Goal: Task Accomplishment & Management: Use online tool/utility

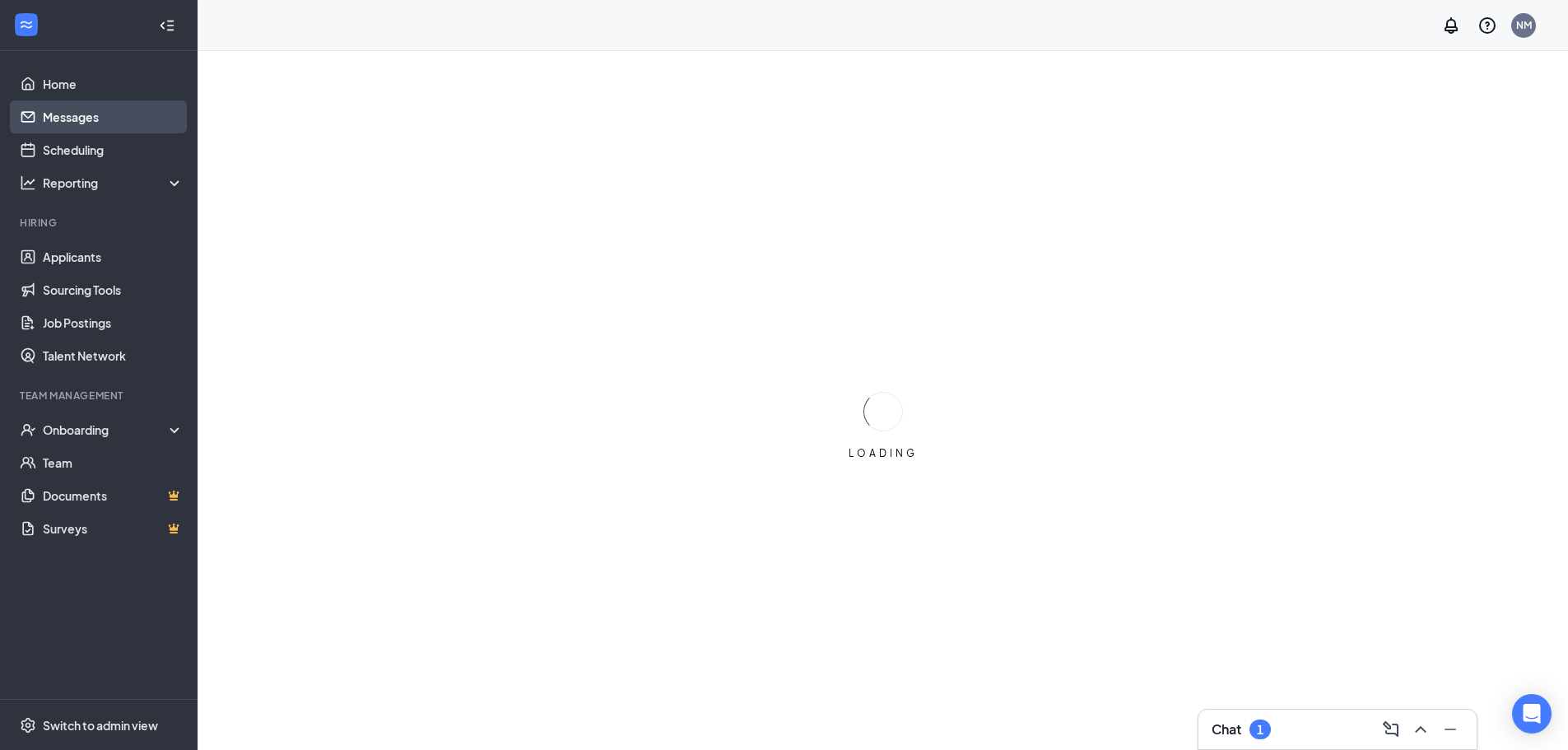
click at [63, 120] on link "Messages" at bounding box center [113, 117] width 140 height 33
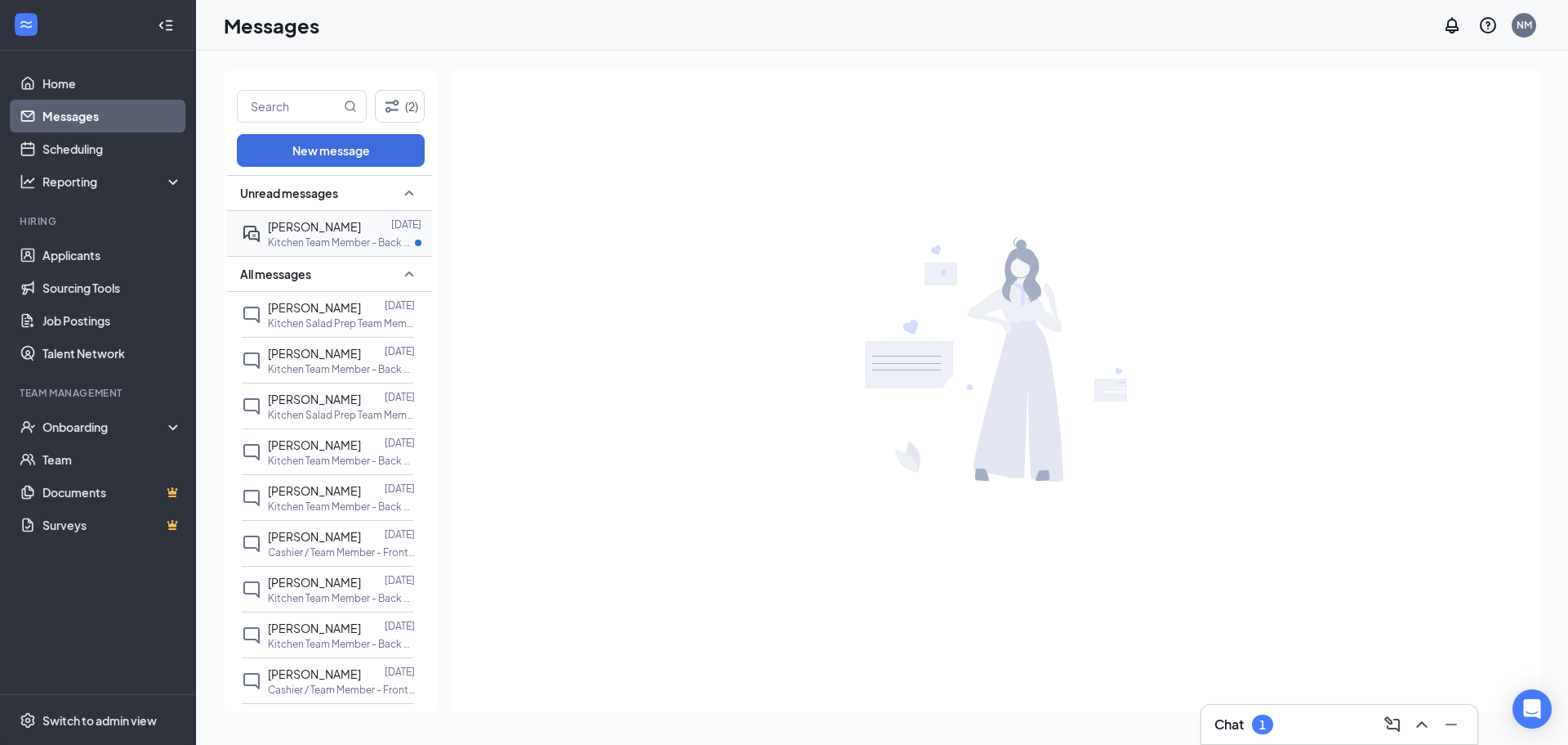
click at [319, 241] on p "Kitchen Team Member - Back of House at [GEOGRAPHIC_DATA]" at bounding box center [341, 242] width 147 height 14
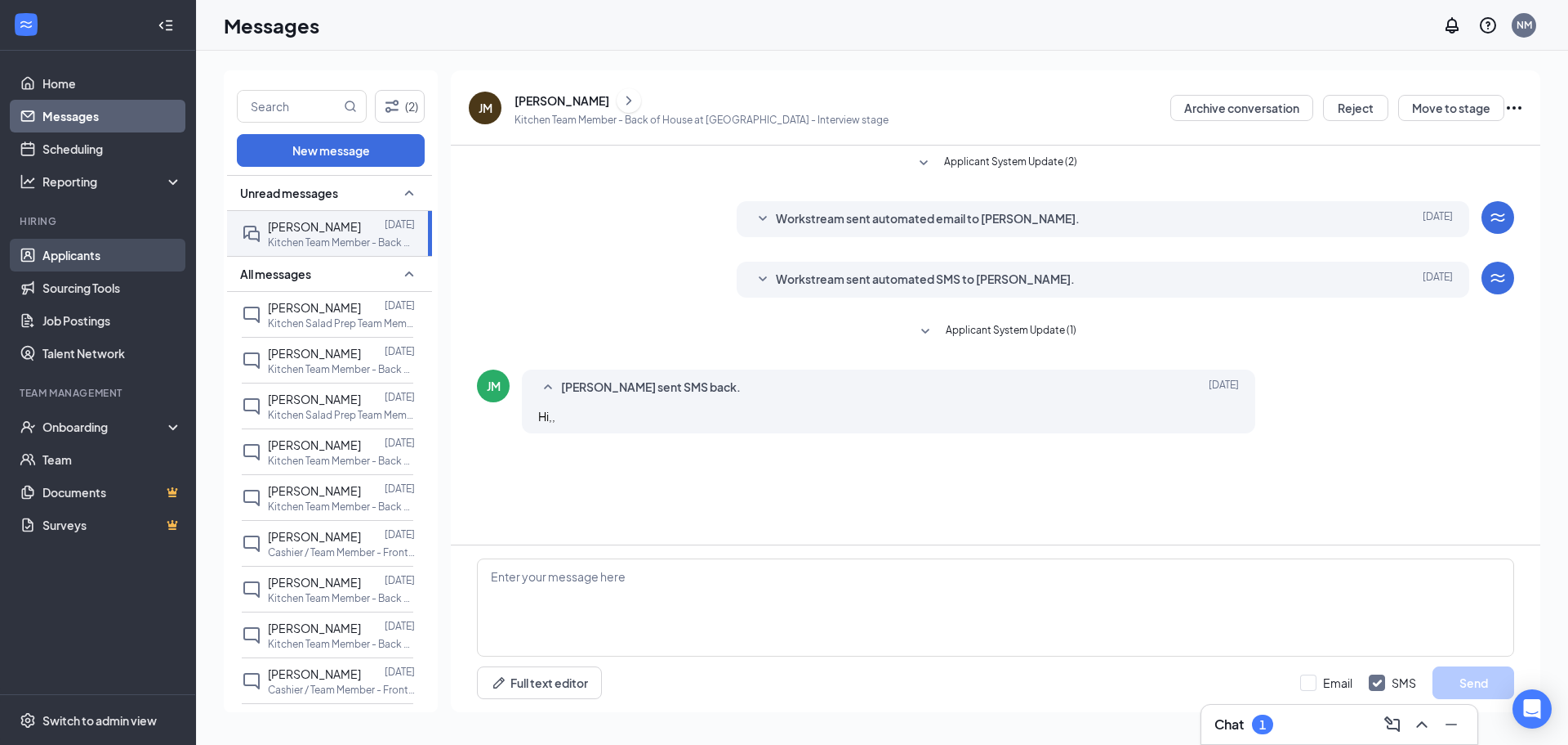
click at [61, 255] on link "Applicants" at bounding box center [112, 254] width 139 height 33
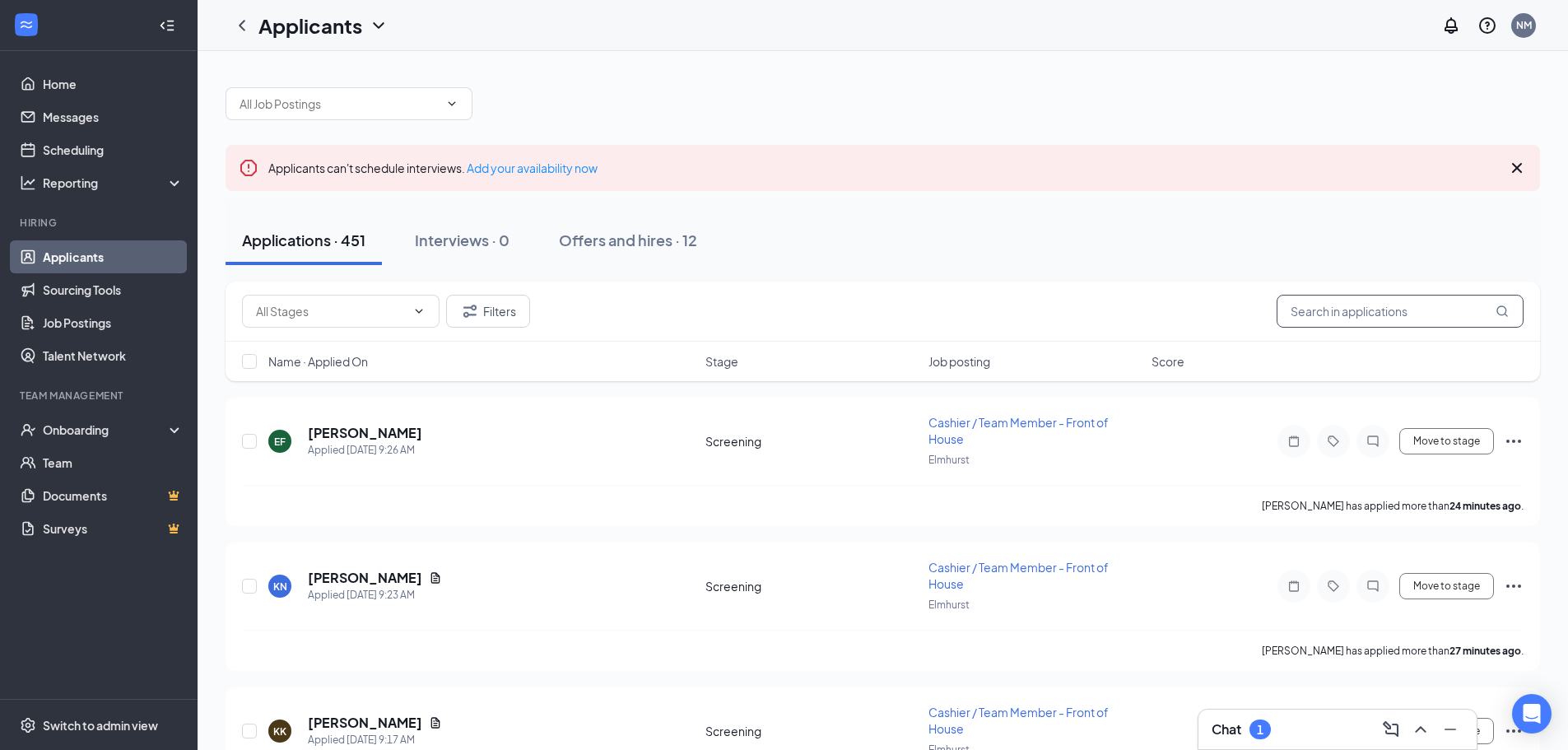
click at [1324, 313] on input "text" at bounding box center [1400, 310] width 247 height 33
click at [1379, 309] on input "text" at bounding box center [1400, 310] width 247 height 33
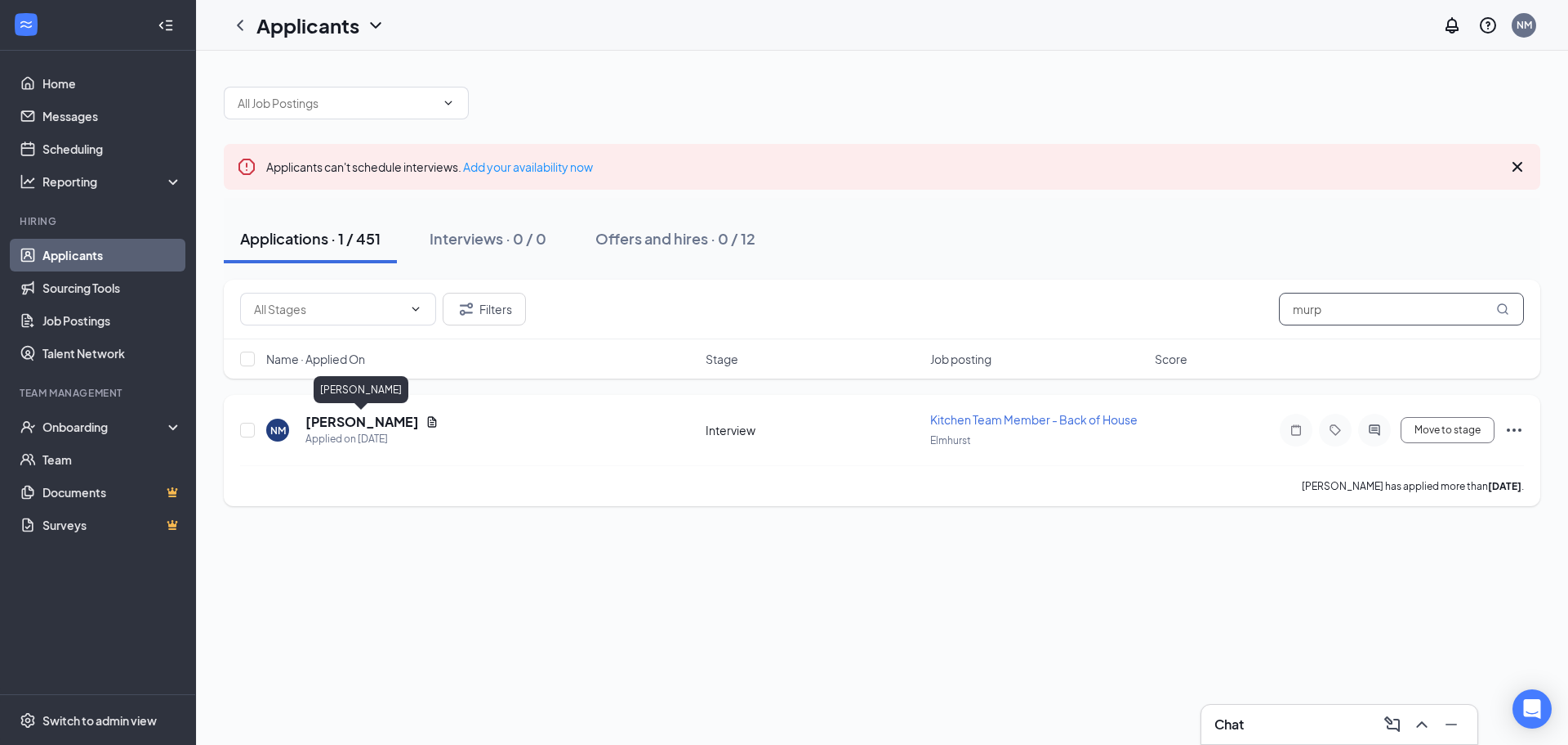
type input "murp"
click at [405, 422] on h5 "[PERSON_NAME]" at bounding box center [362, 421] width 113 height 18
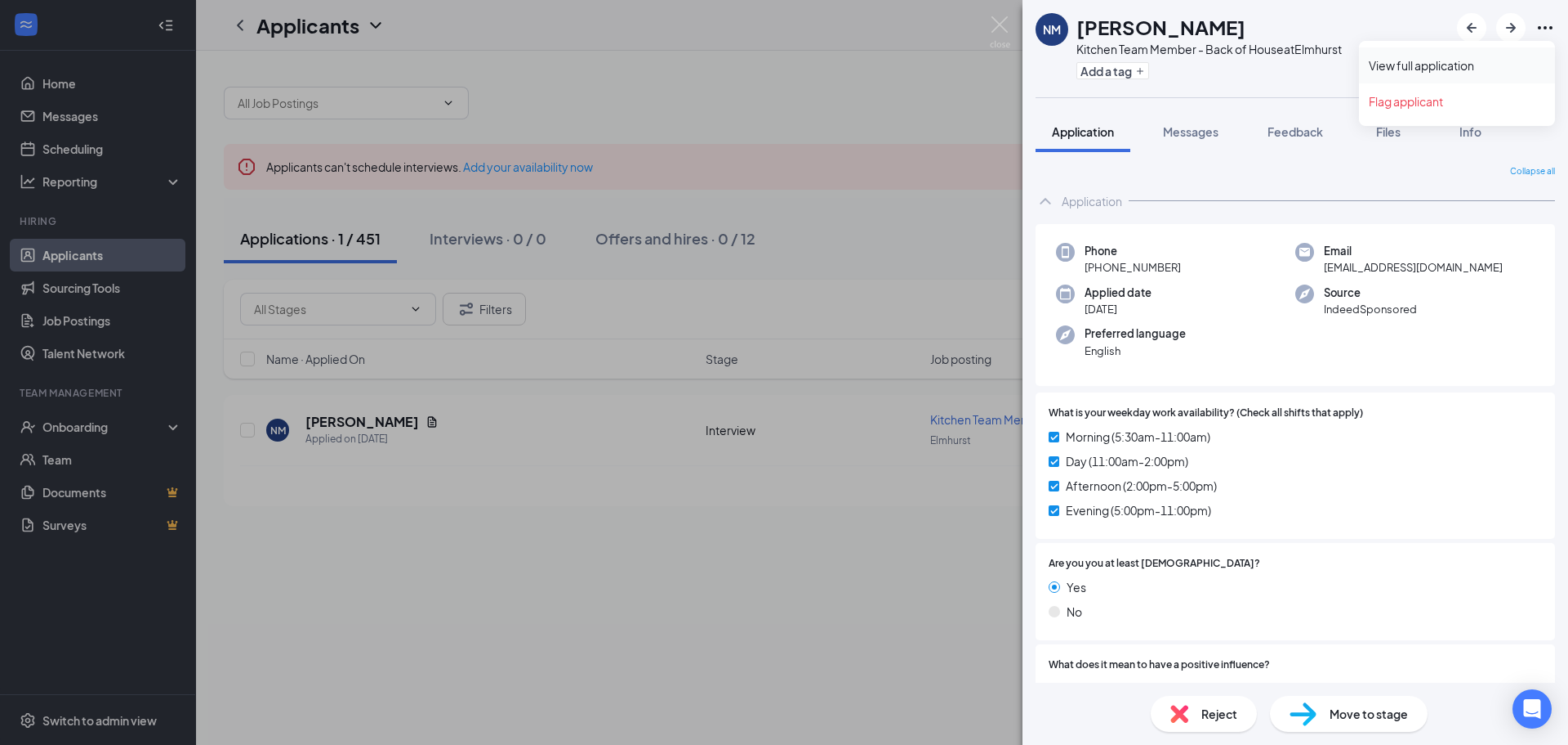
click at [1448, 63] on link "View full application" at bounding box center [1457, 65] width 176 height 16
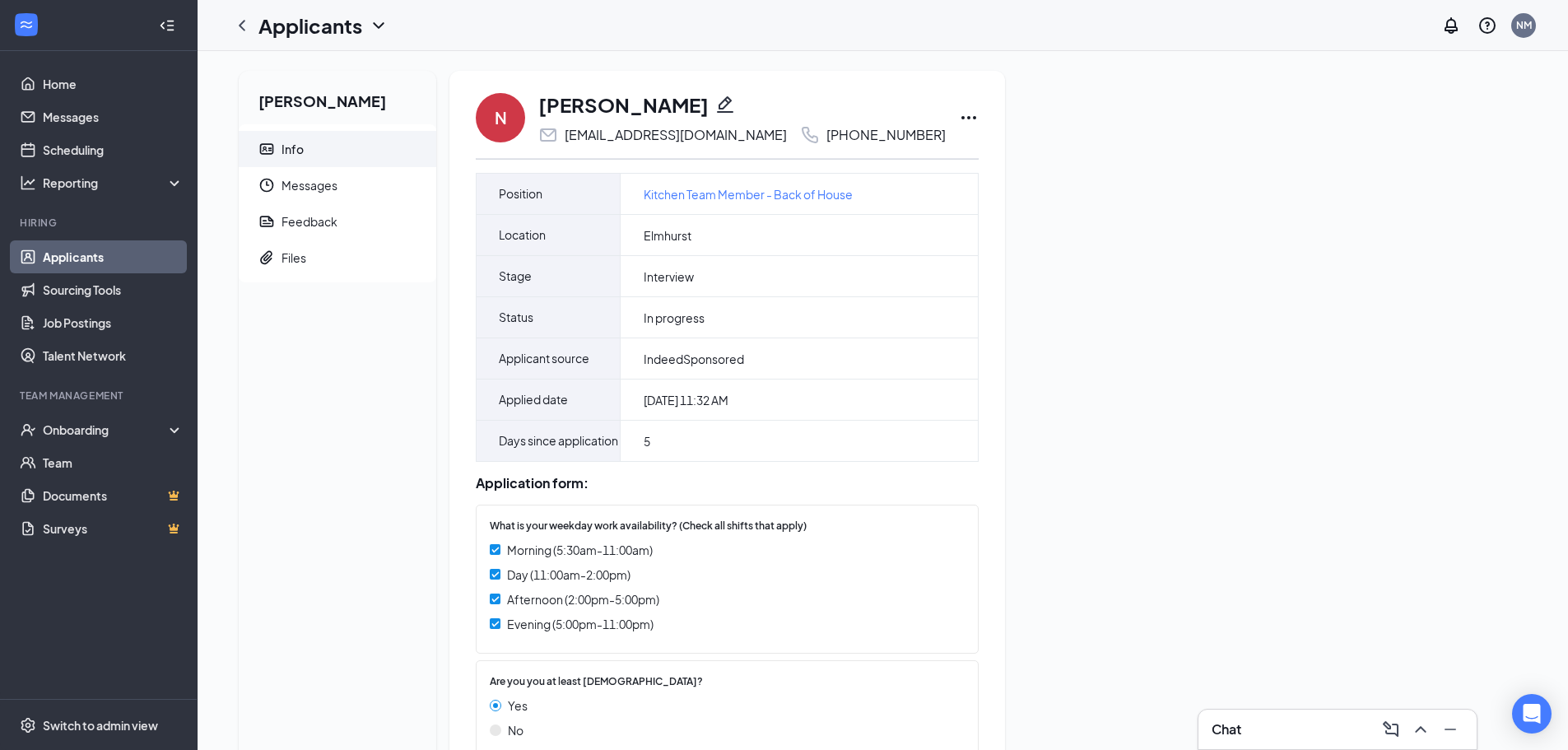
click at [959, 117] on icon "Ellipses" at bounding box center [968, 117] width 19 height 19
click at [963, 465] on p "Print applicant" at bounding box center [980, 463] width 141 height 16
click at [114, 260] on link "Applicants" at bounding box center [113, 256] width 140 height 33
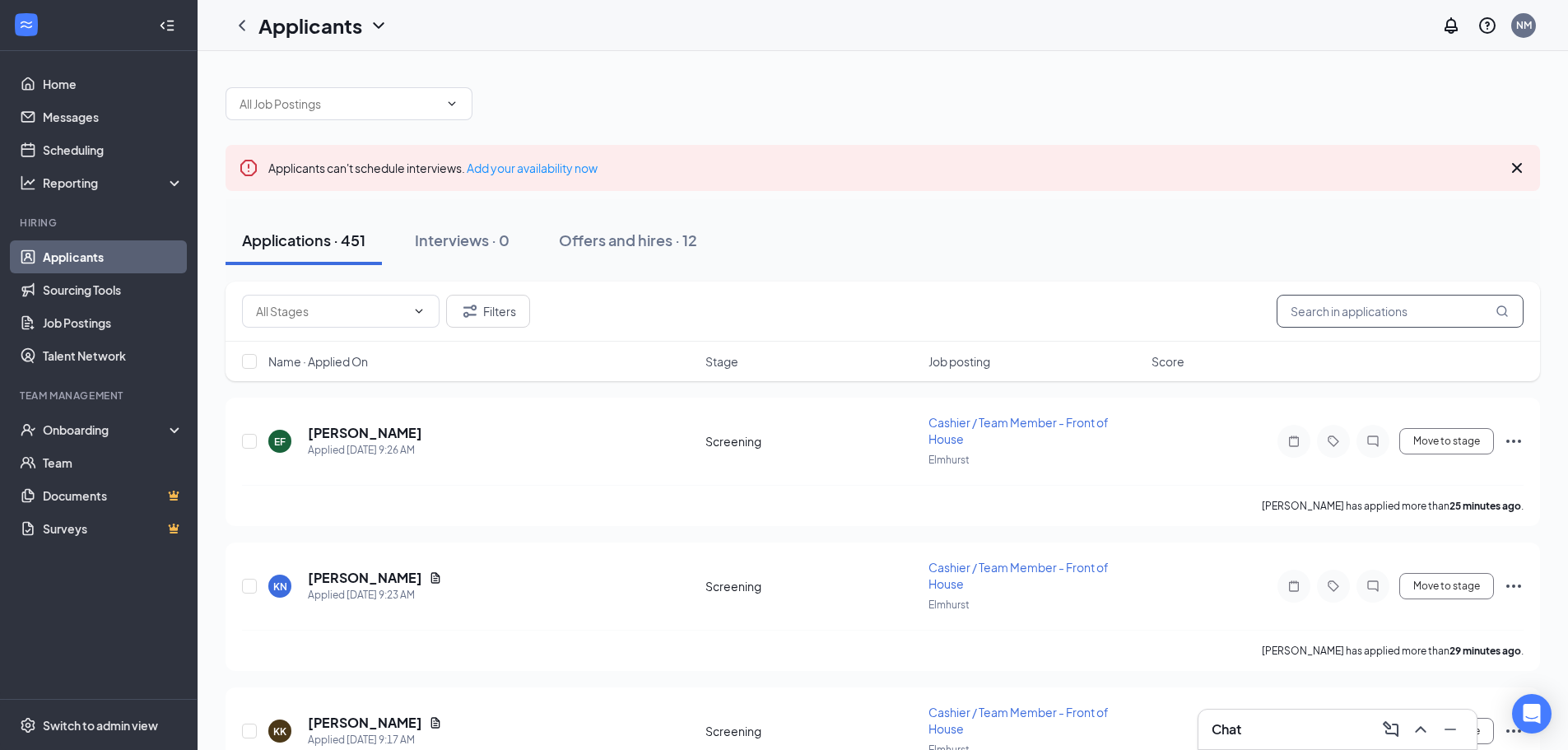
click at [1340, 312] on input "text" at bounding box center [1400, 310] width 247 height 33
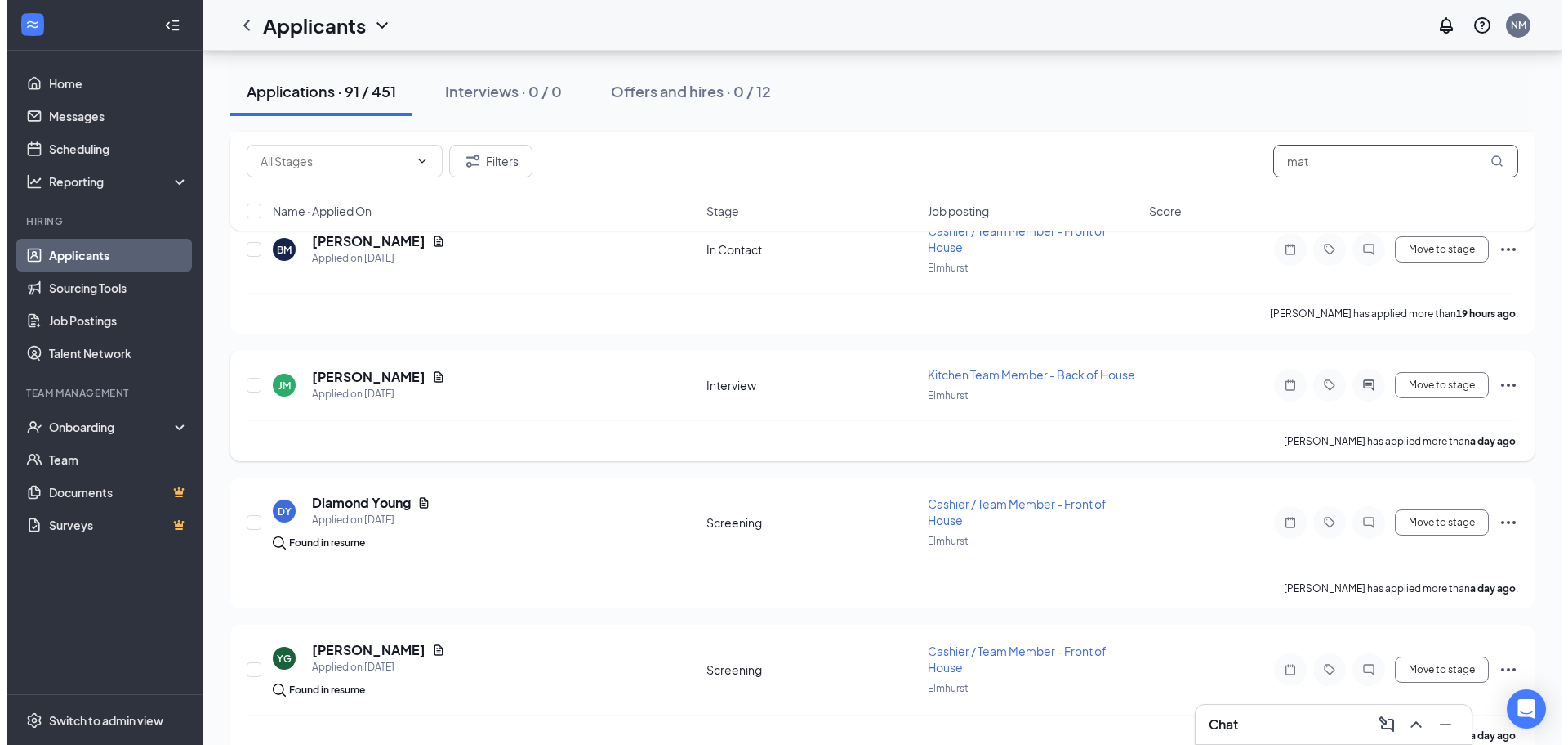
scroll to position [491, 0]
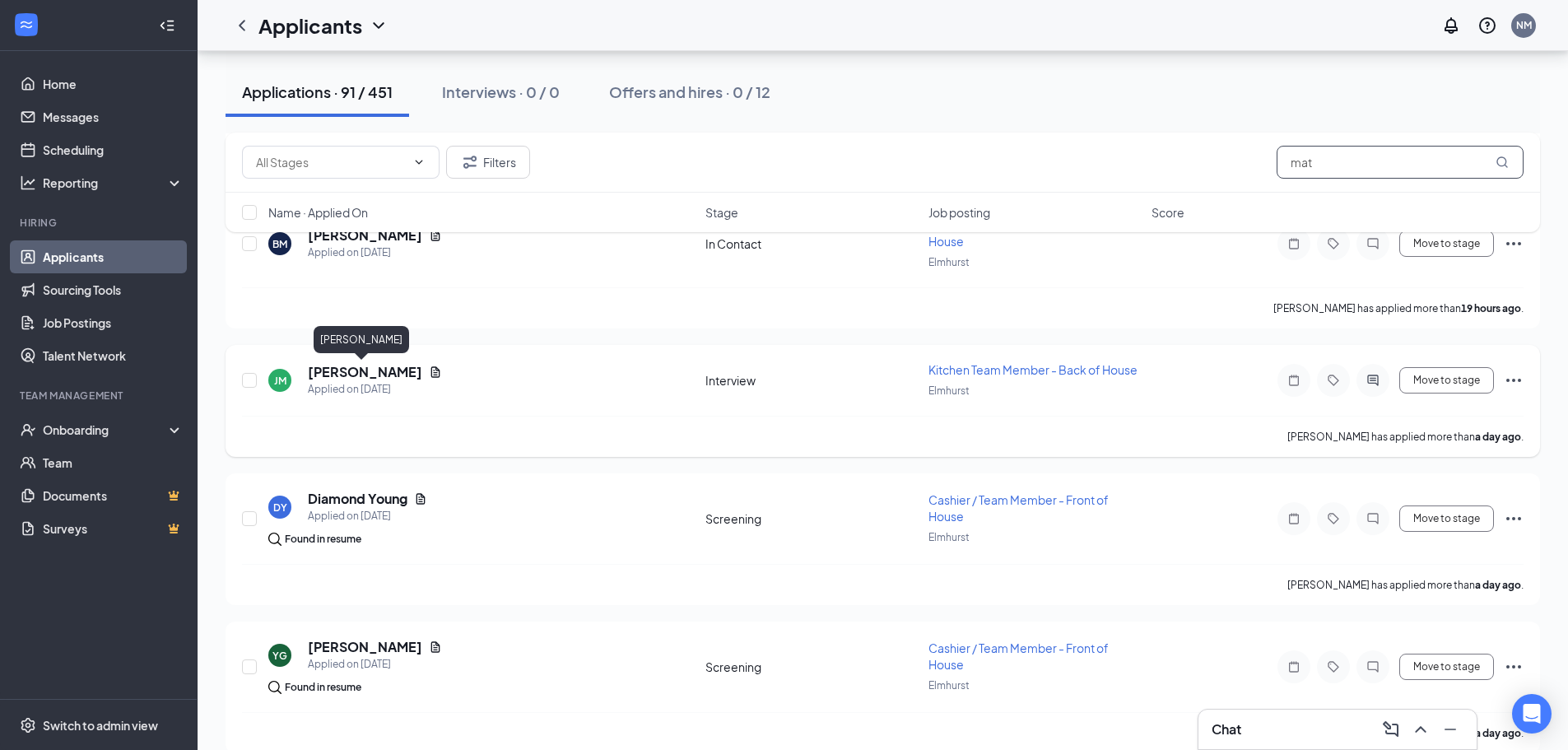
type input "mat"
click at [349, 375] on h5 "[PERSON_NAME]" at bounding box center [365, 371] width 114 height 18
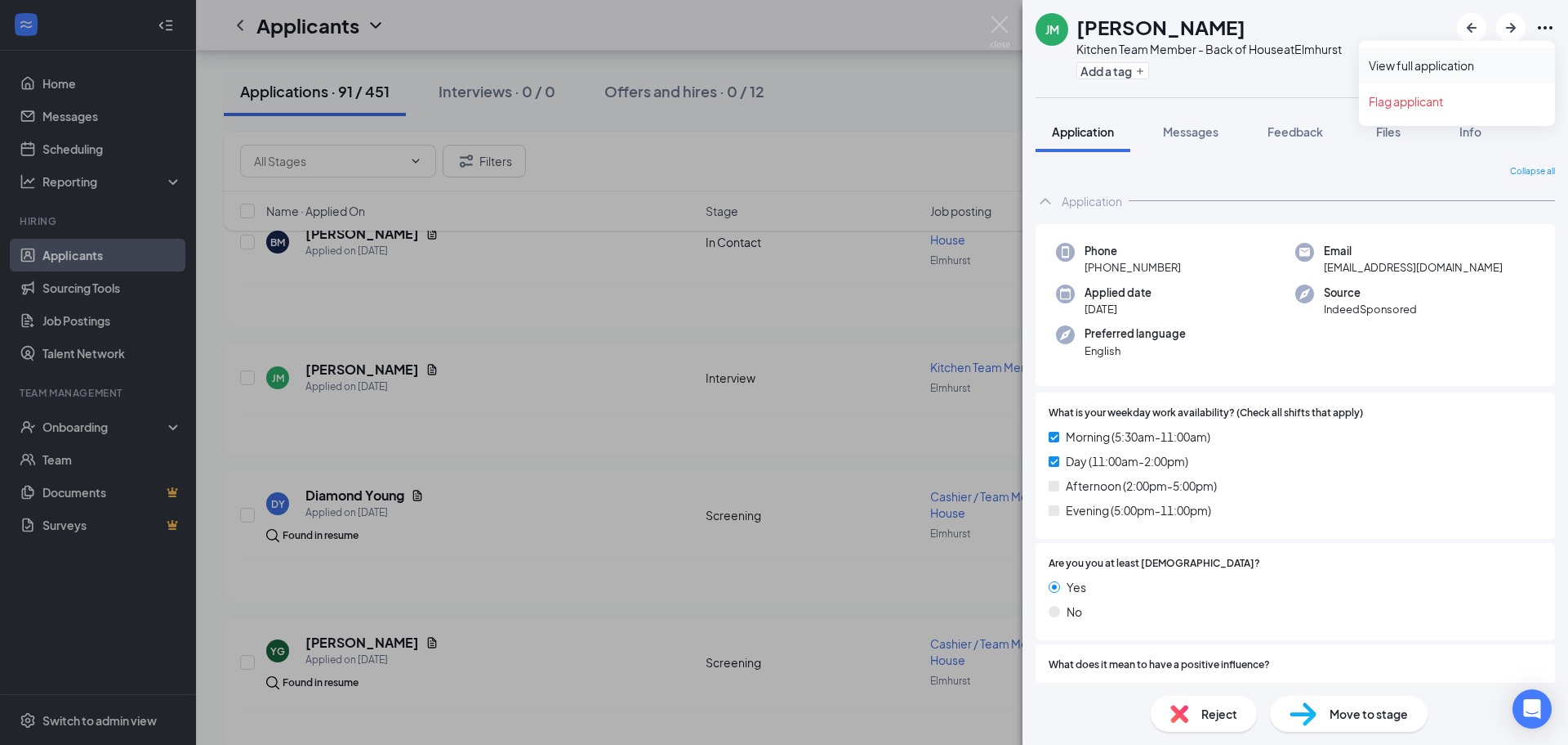
click at [1427, 63] on link "View full application" at bounding box center [1457, 65] width 176 height 16
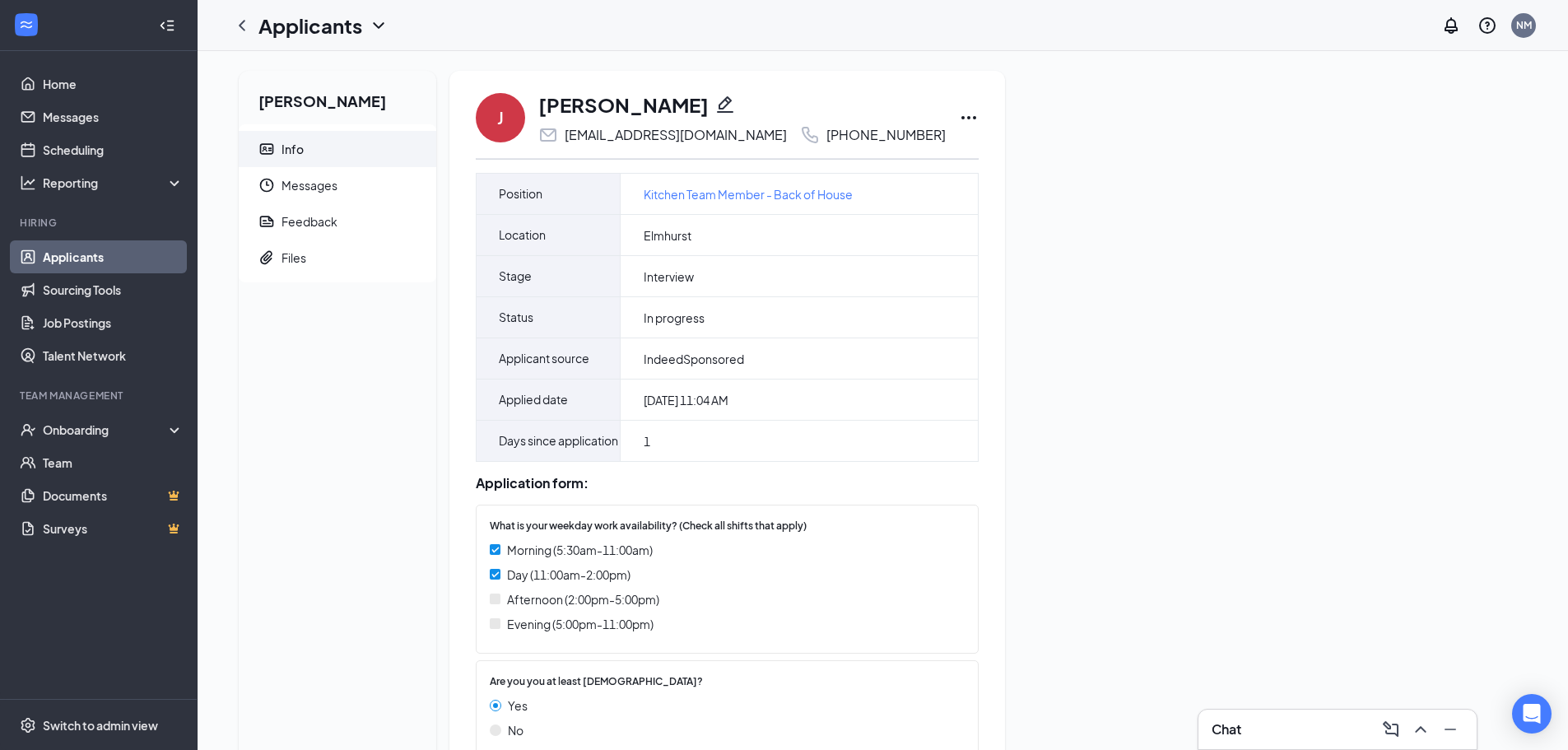
click at [959, 116] on icon "Ellipses" at bounding box center [968, 117] width 19 height 19
click at [945, 466] on p "Print applicant" at bounding box center [980, 463] width 141 height 16
